Goal: Task Accomplishment & Management: Manage account settings

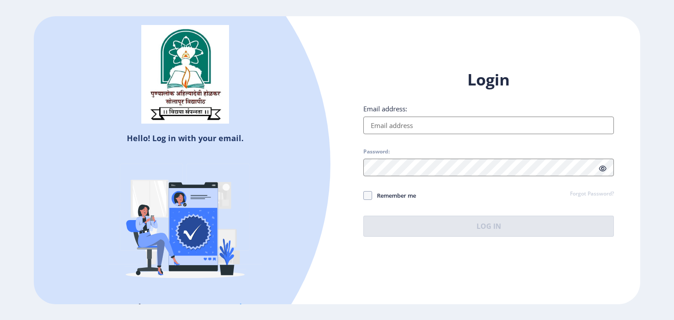
click at [393, 120] on input "Email address:" at bounding box center [488, 126] width 250 height 18
type input "[EMAIL_ADDRESS][DOMAIN_NAME]"
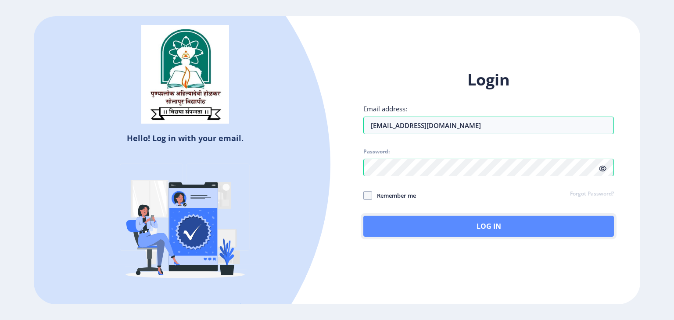
click at [444, 225] on button "Log In" at bounding box center [488, 226] width 250 height 21
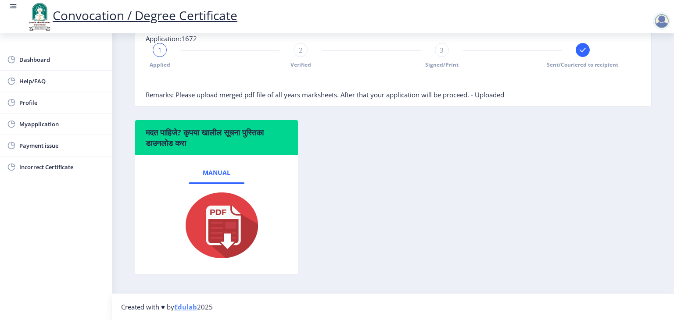
scroll to position [225, 0]
click at [42, 64] on span "Dashboard" at bounding box center [62, 59] width 86 height 11
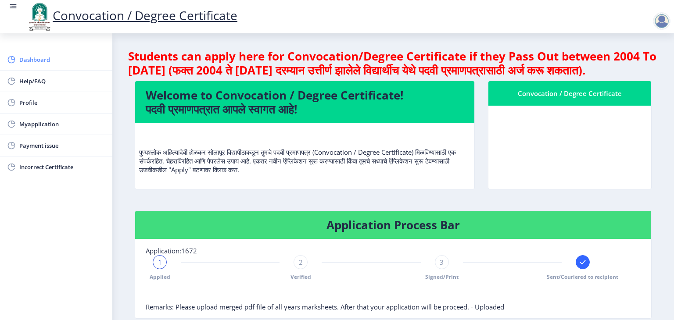
click at [42, 64] on span "Dashboard" at bounding box center [62, 59] width 86 height 11
